Goal: Information Seeking & Learning: Learn about a topic

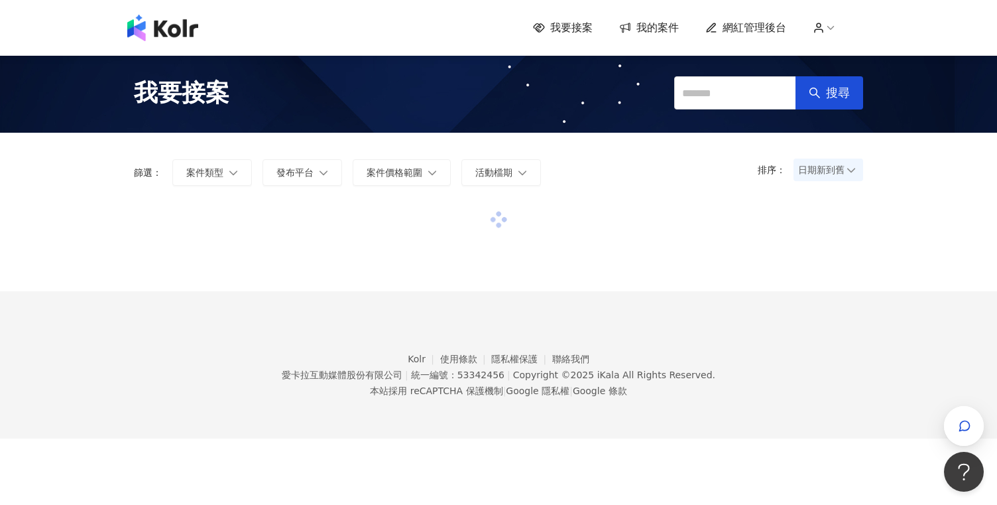
click at [757, 31] on span "網紅管理後台" at bounding box center [755, 28] width 64 height 15
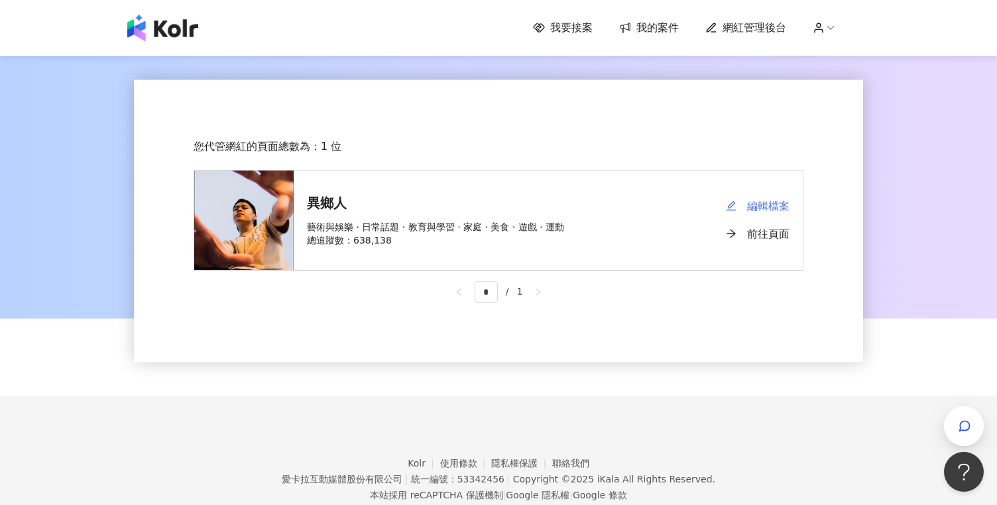
click at [778, 215] on link "編輯檔案" at bounding box center [758, 206] width 64 height 28
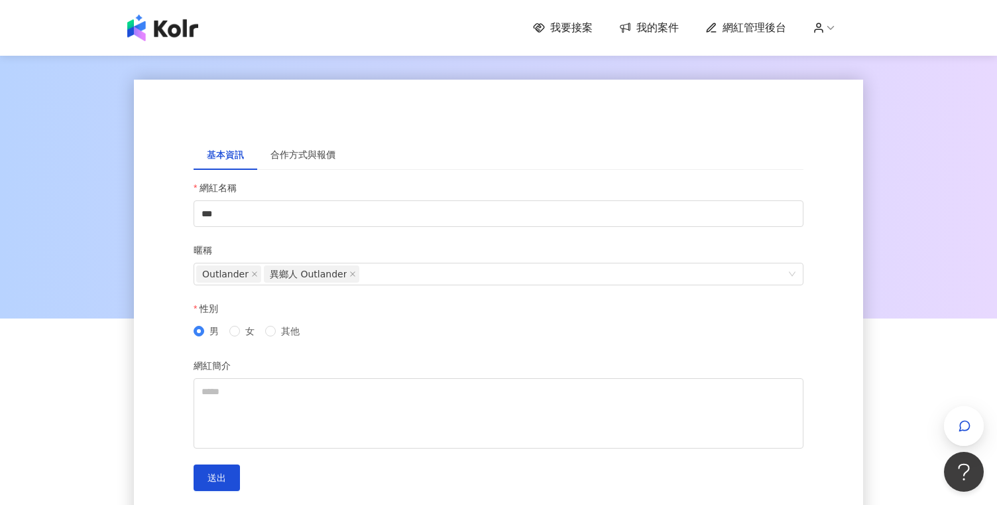
click at [756, 27] on span "網紅管理後台" at bounding box center [755, 28] width 64 height 15
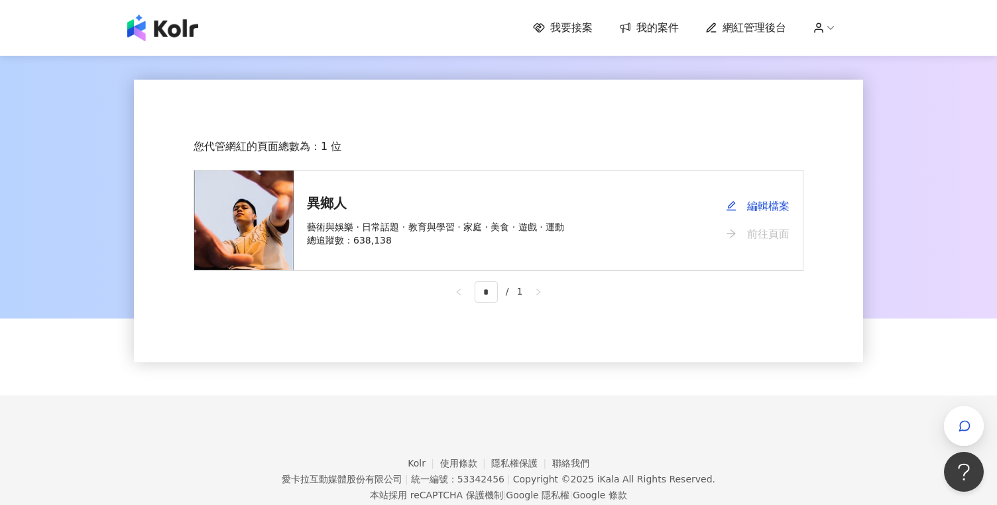
click at [768, 229] on link "前往頁面" at bounding box center [758, 234] width 64 height 28
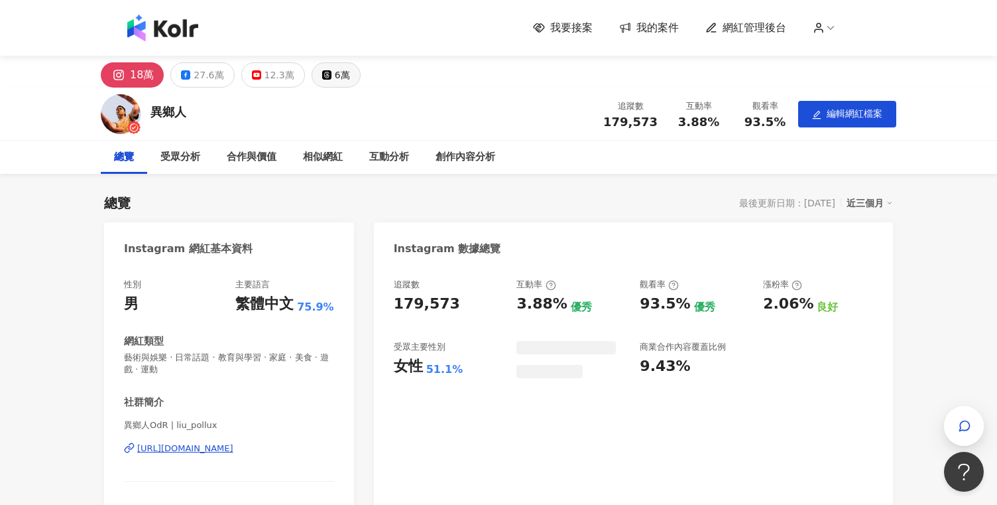
click at [318, 82] on button "6萬" at bounding box center [336, 74] width 49 height 25
